Goal: Task Accomplishment & Management: Manage account settings

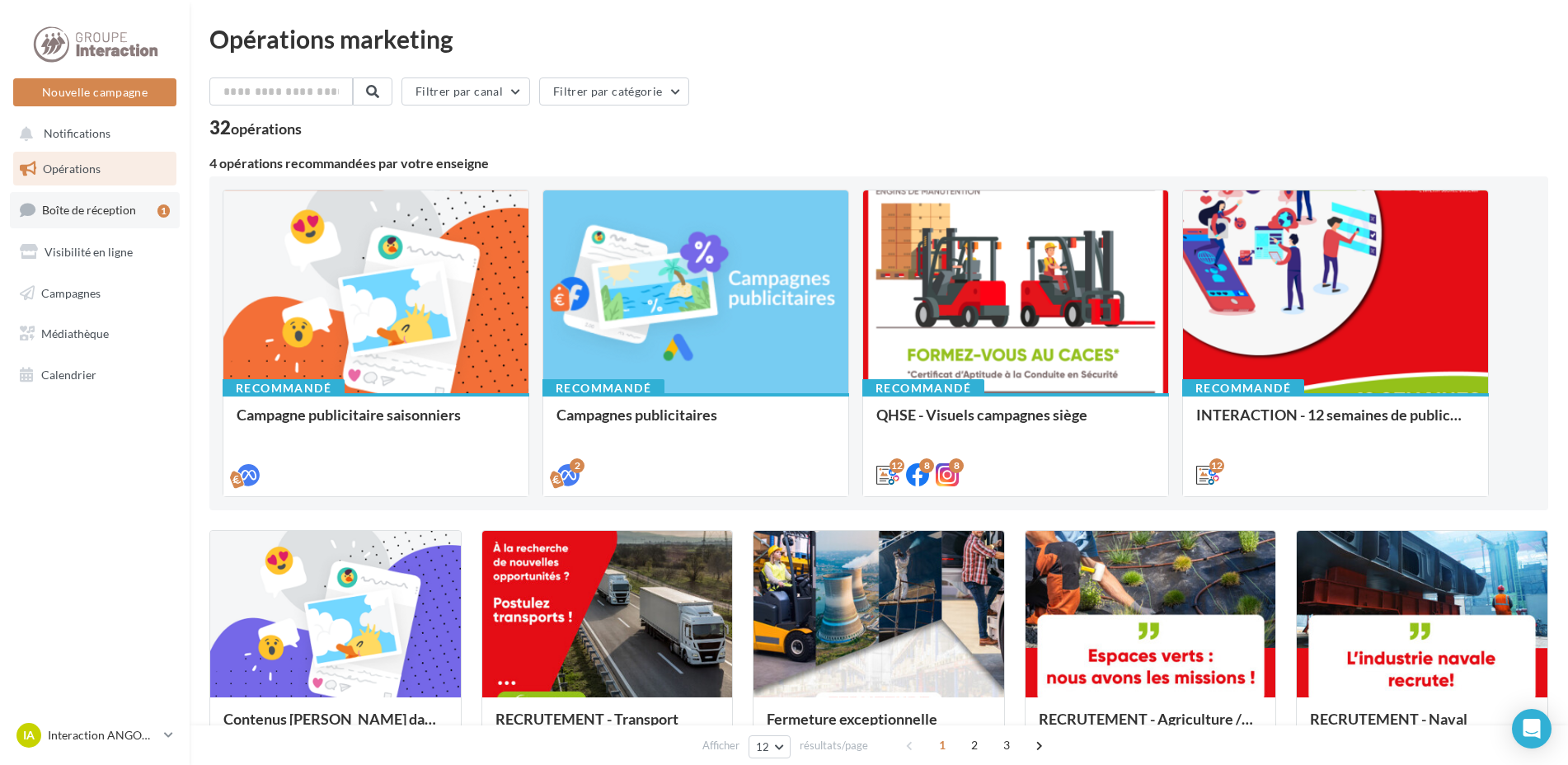
click at [133, 217] on link "Boîte de réception 1" at bounding box center [95, 210] width 170 height 35
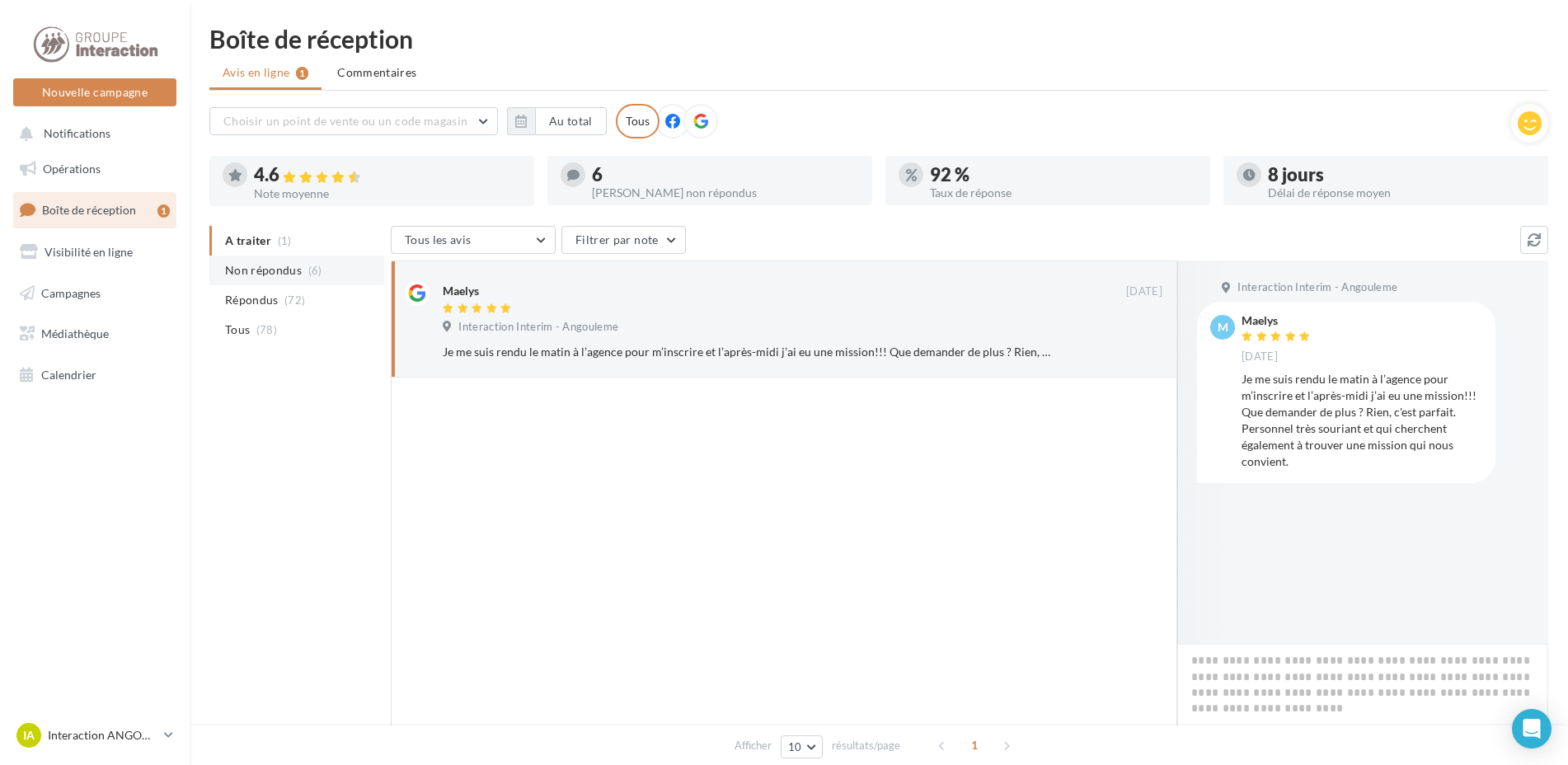
click at [266, 275] on span "Non répondus" at bounding box center [263, 270] width 77 height 17
